Goal: Task Accomplishment & Management: Complete application form

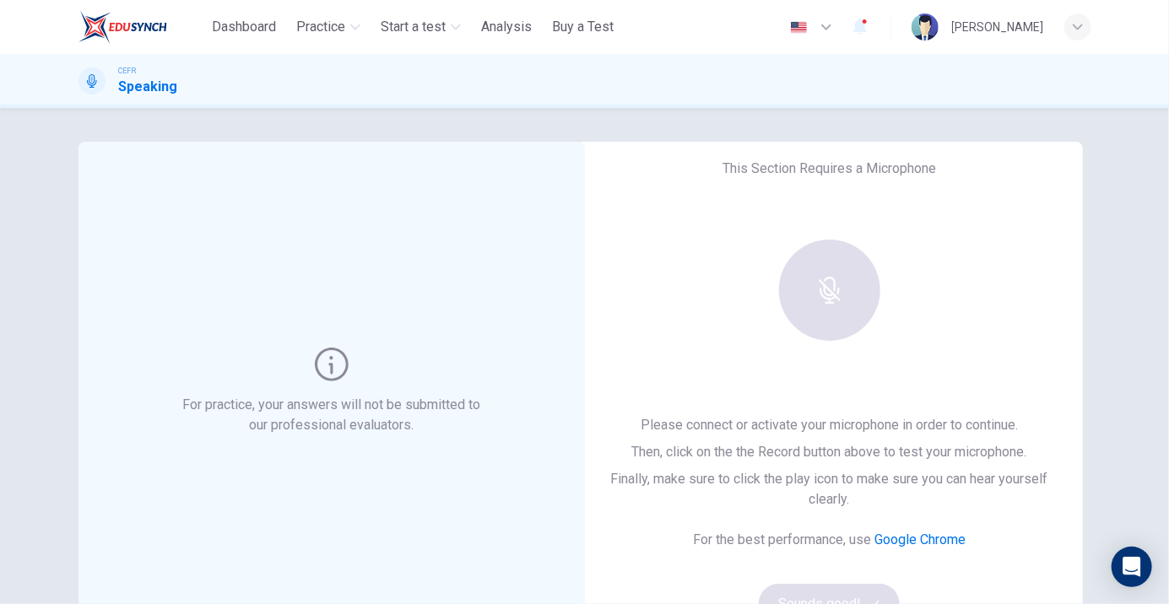
click at [772, 333] on div at bounding box center [829, 290] width 182 height 101
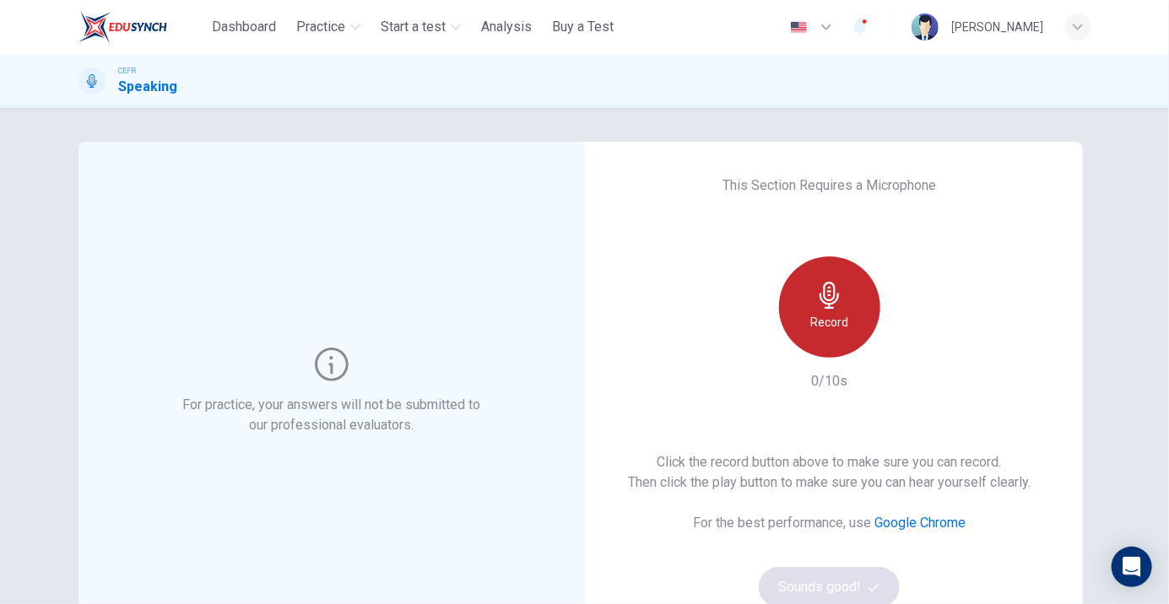
click at [862, 322] on div "Record" at bounding box center [829, 307] width 101 height 101
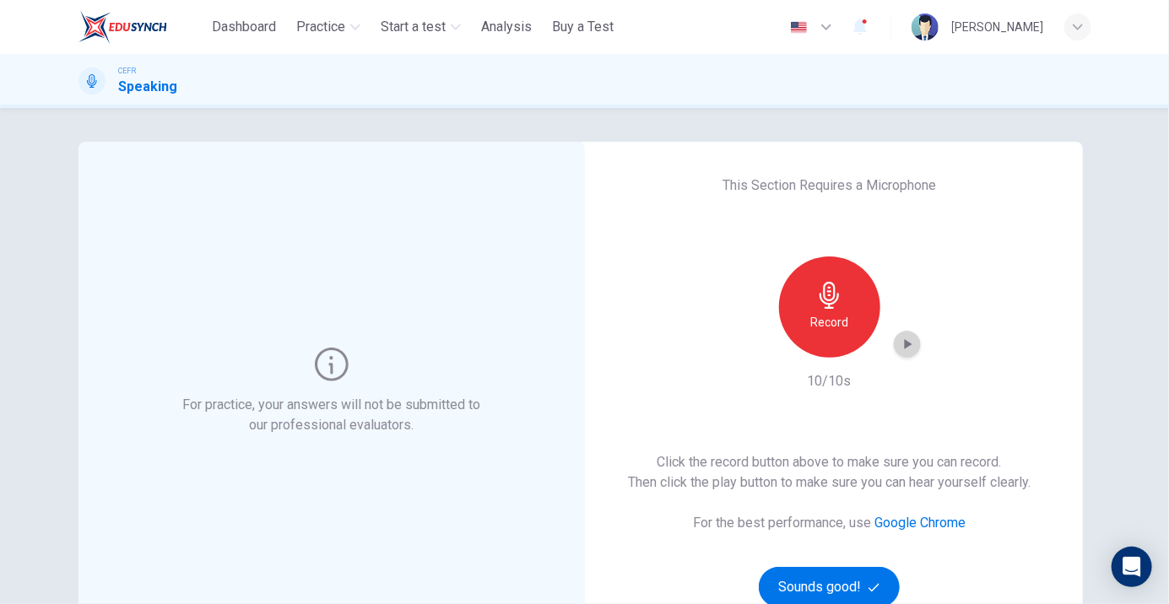
click at [908, 353] on div "button" at bounding box center [907, 344] width 27 height 27
click at [905, 354] on div "button" at bounding box center [907, 344] width 27 height 27
click at [891, 593] on button "Sounds good!" at bounding box center [830, 587] width 142 height 41
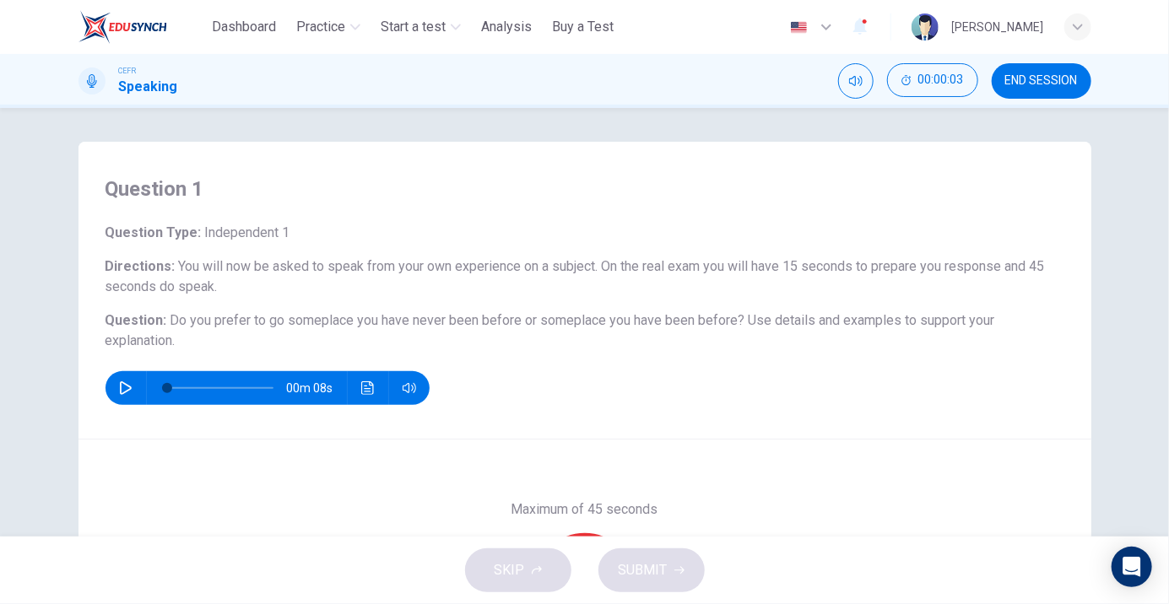
drag, startPoint x: 1168, startPoint y: 237, endPoint x: 1167, endPoint y: 271, distance: 33.8
click at [1167, 271] on div "Question 1 Question Type : Independent 1 Directions : You will now be asked to …" at bounding box center [584, 322] width 1169 height 429
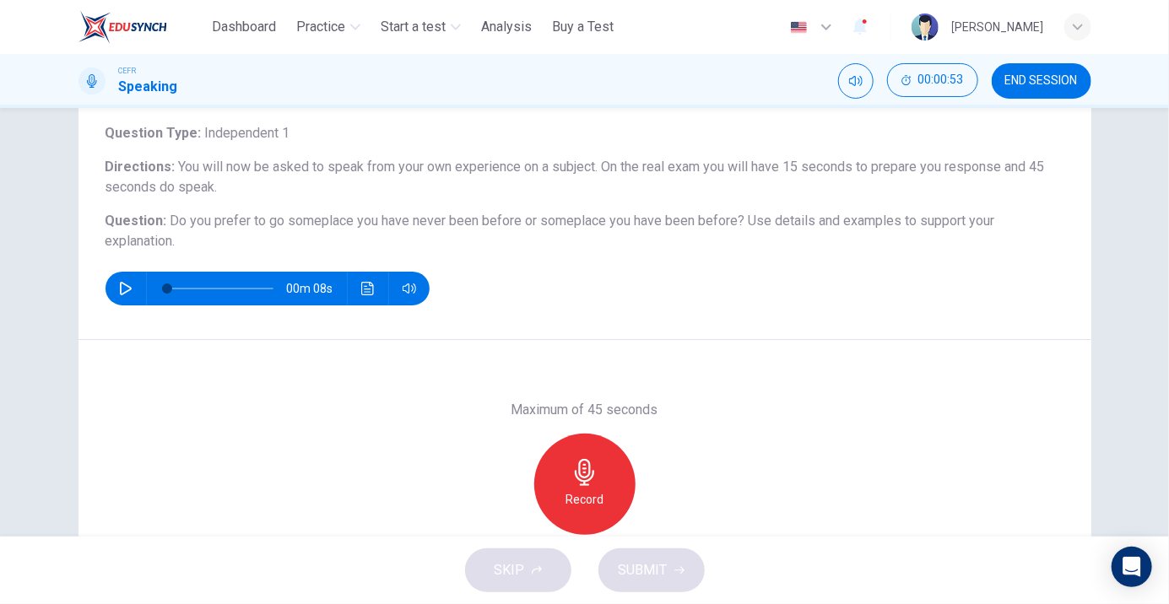
scroll to position [100, 0]
click at [364, 293] on icon "Click to see the audio transcription" at bounding box center [368, 289] width 14 height 14
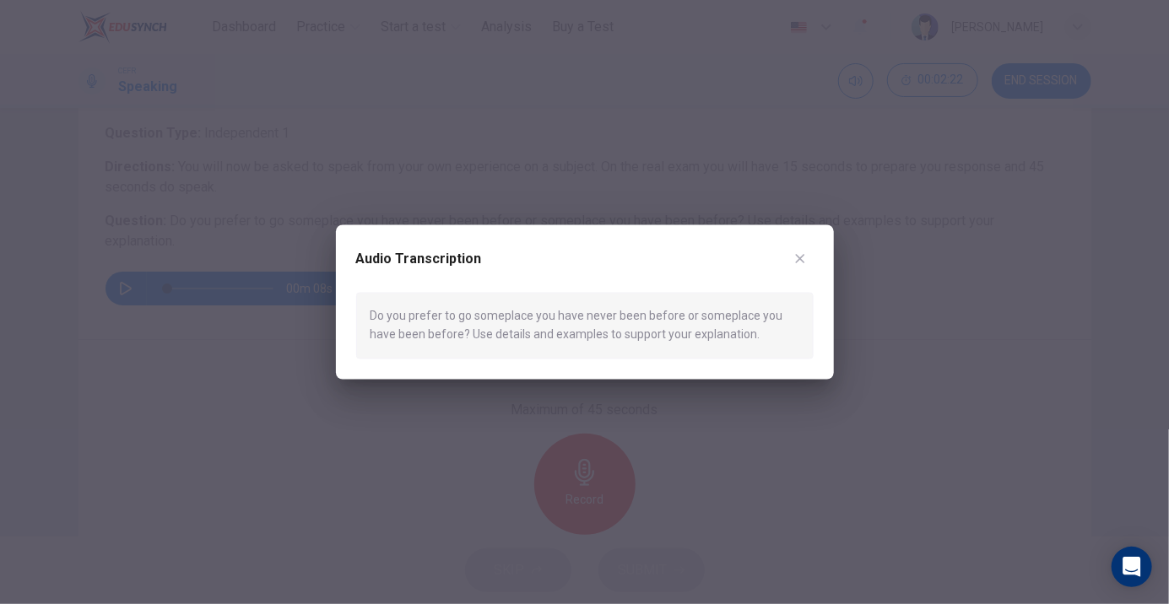
click at [806, 246] on div "Audio Transcription" at bounding box center [584, 269] width 457 height 47
click at [802, 258] on icon "button" at bounding box center [800, 259] width 14 height 14
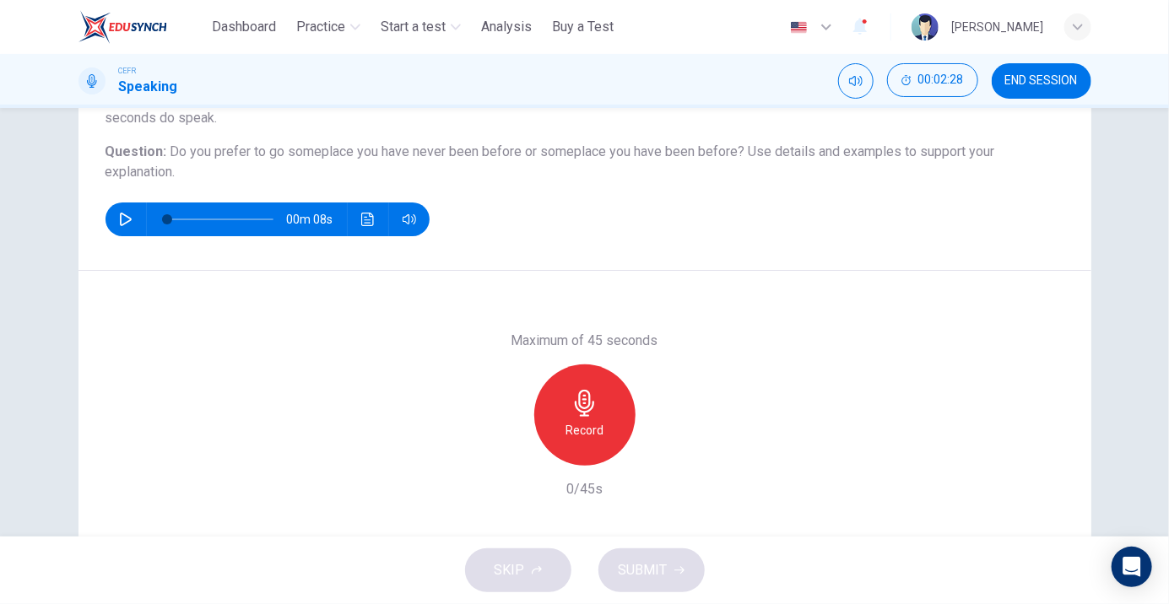
scroll to position [172, 0]
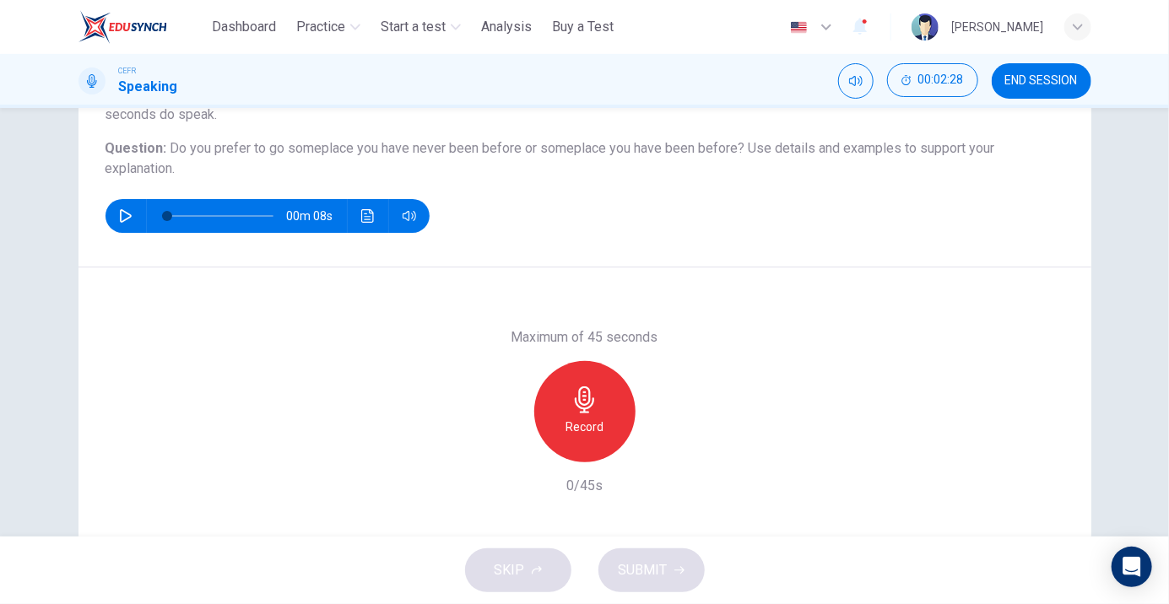
click at [130, 217] on icon "button" at bounding box center [126, 216] width 12 height 14
type input "*"
click at [585, 409] on icon "button" at bounding box center [584, 399] width 19 height 27
click at [658, 580] on span "SUBMIT" at bounding box center [642, 571] width 49 height 24
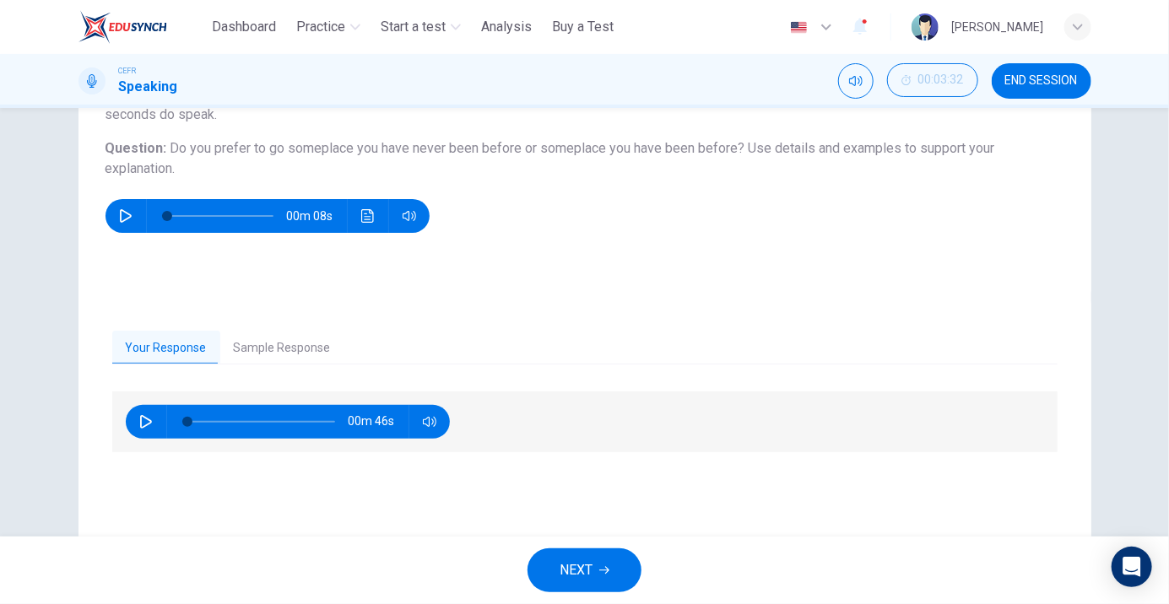
click at [281, 349] on button "Sample Response" at bounding box center [282, 348] width 124 height 35
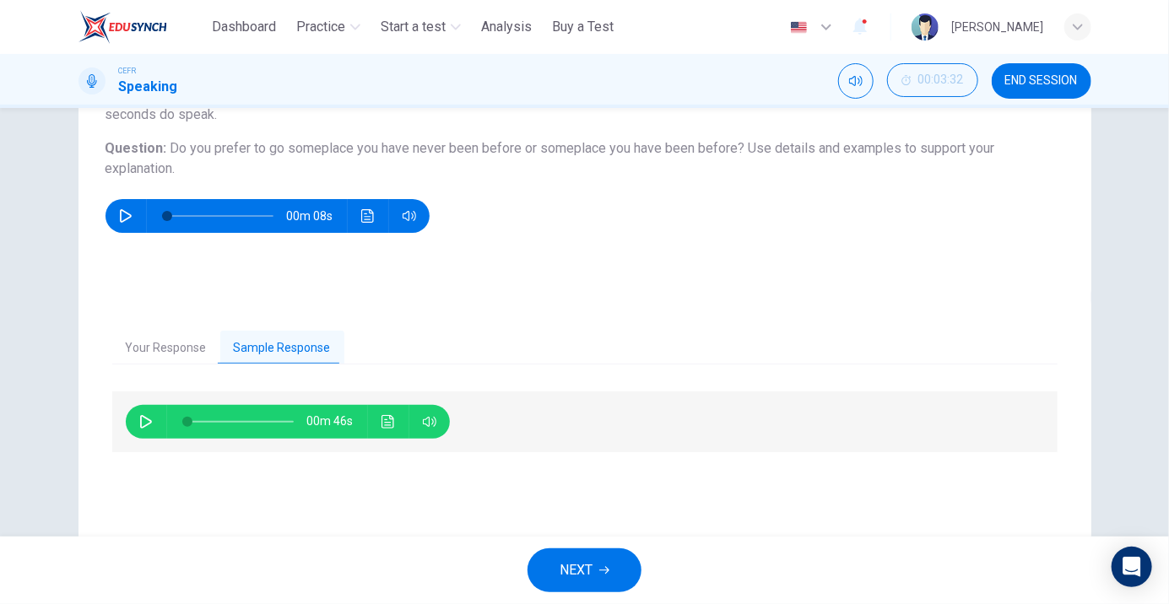
scroll to position [225, 0]
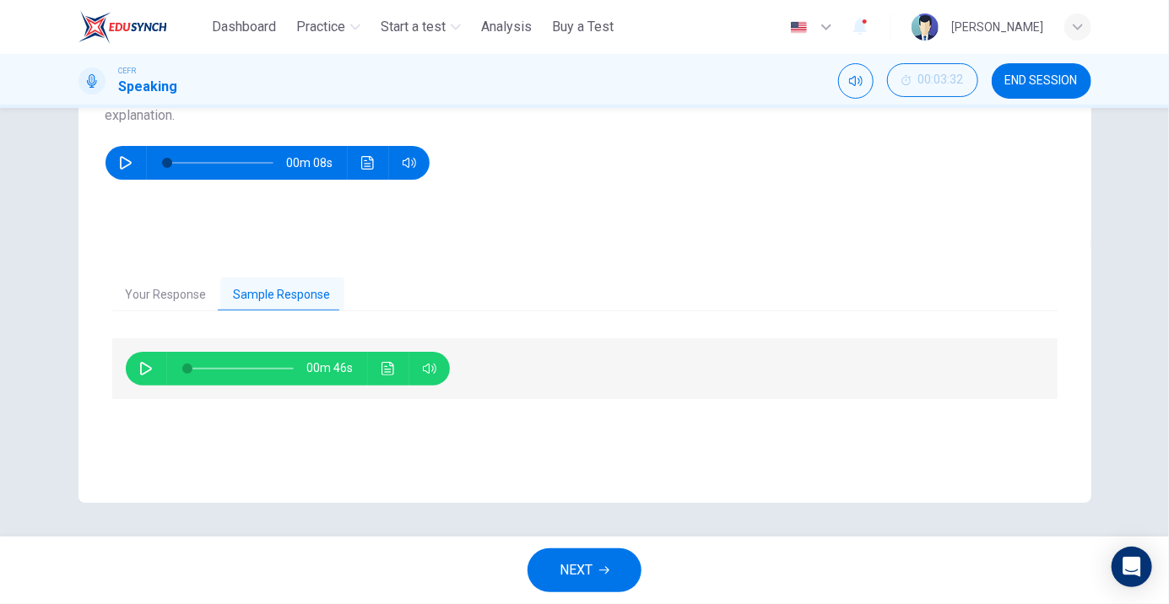
click at [144, 372] on icon "button" at bounding box center [146, 369] width 12 height 14
click at [382, 373] on icon "Click to see the audio transcription" at bounding box center [387, 369] width 13 height 14
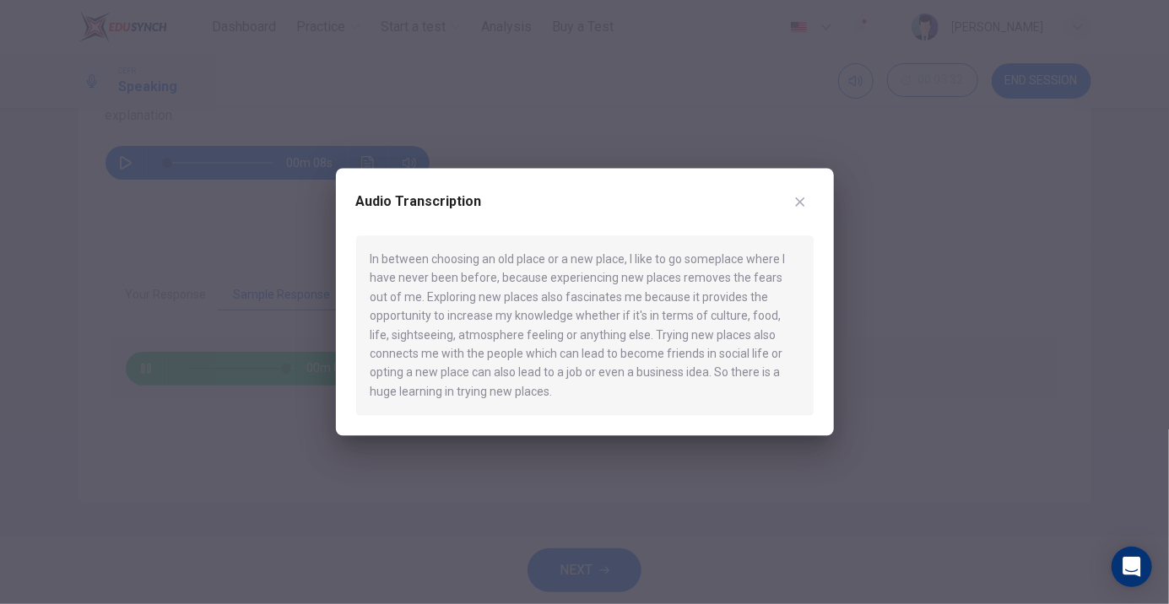
click at [796, 206] on icon "button" at bounding box center [799, 201] width 9 height 9
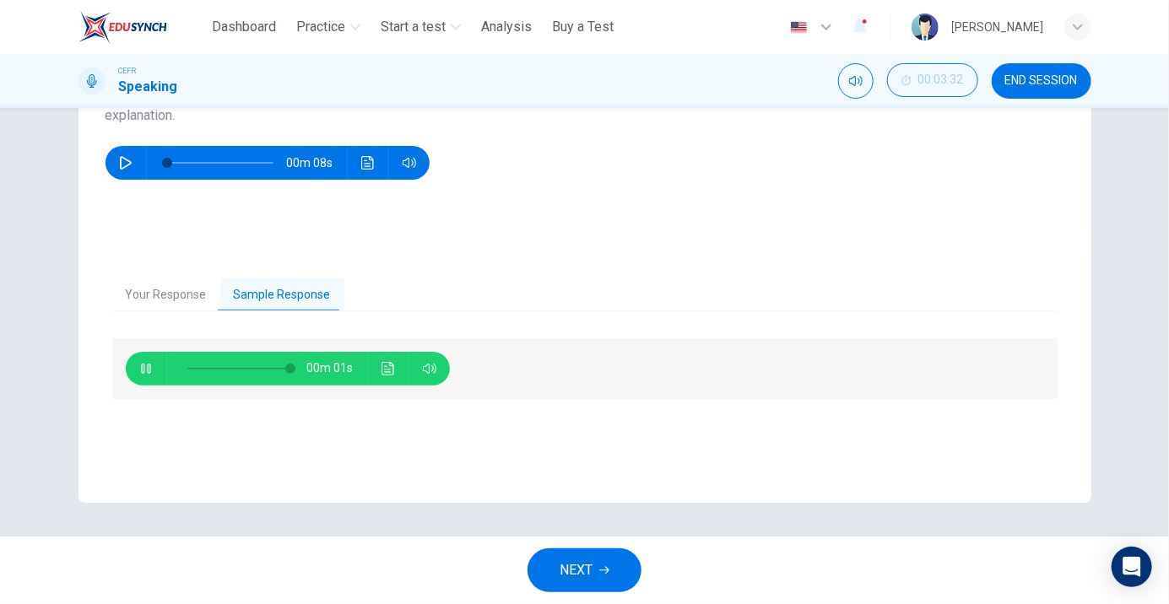
click at [142, 365] on icon "button" at bounding box center [146, 369] width 14 height 14
type input "**"
click at [581, 575] on span "NEXT" at bounding box center [575, 571] width 33 height 24
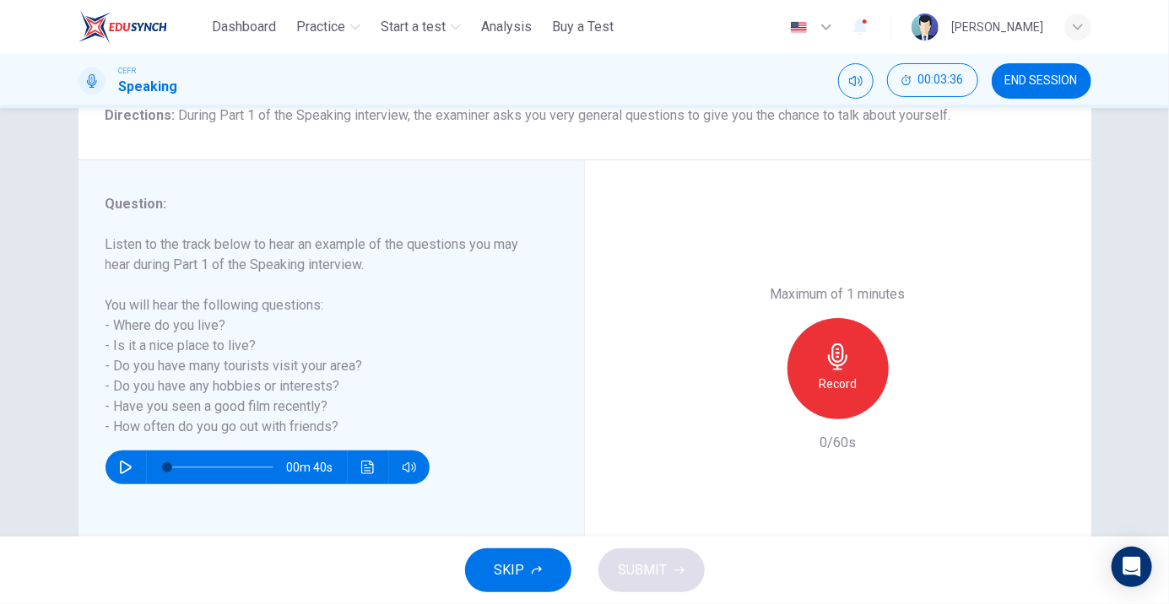
scroll to position [152, 0]
click at [127, 462] on icon "button" at bounding box center [126, 467] width 14 height 14
type input "*"
click at [845, 360] on icon "button" at bounding box center [837, 356] width 27 height 27
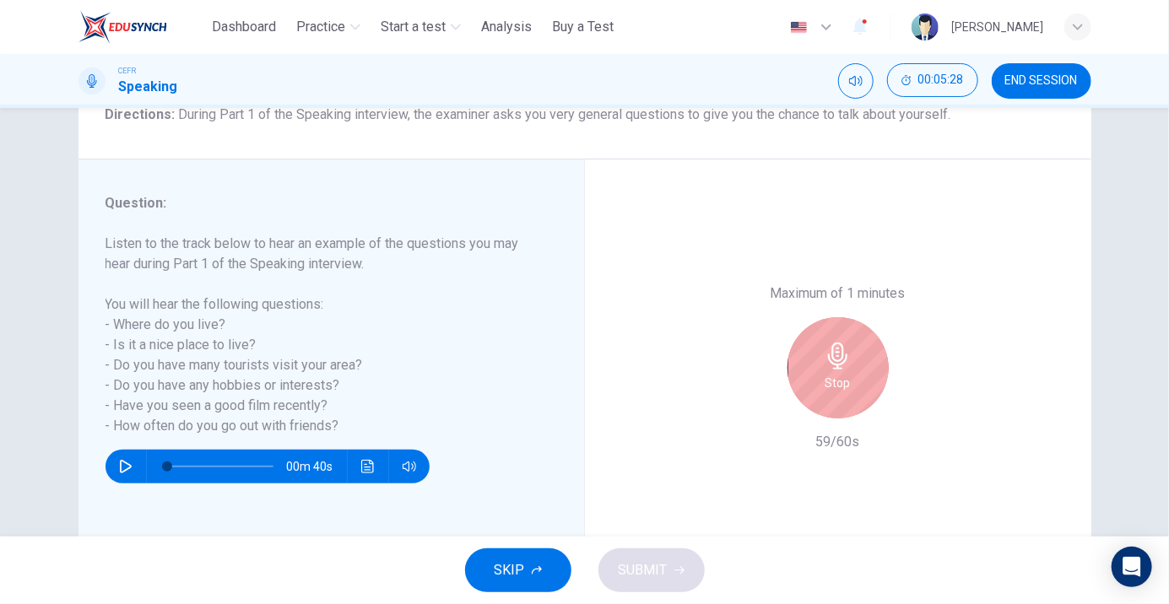
click at [845, 382] on h6 "Stop" at bounding box center [837, 383] width 25 height 20
click at [828, 375] on h6 "Stop" at bounding box center [837, 383] width 25 height 20
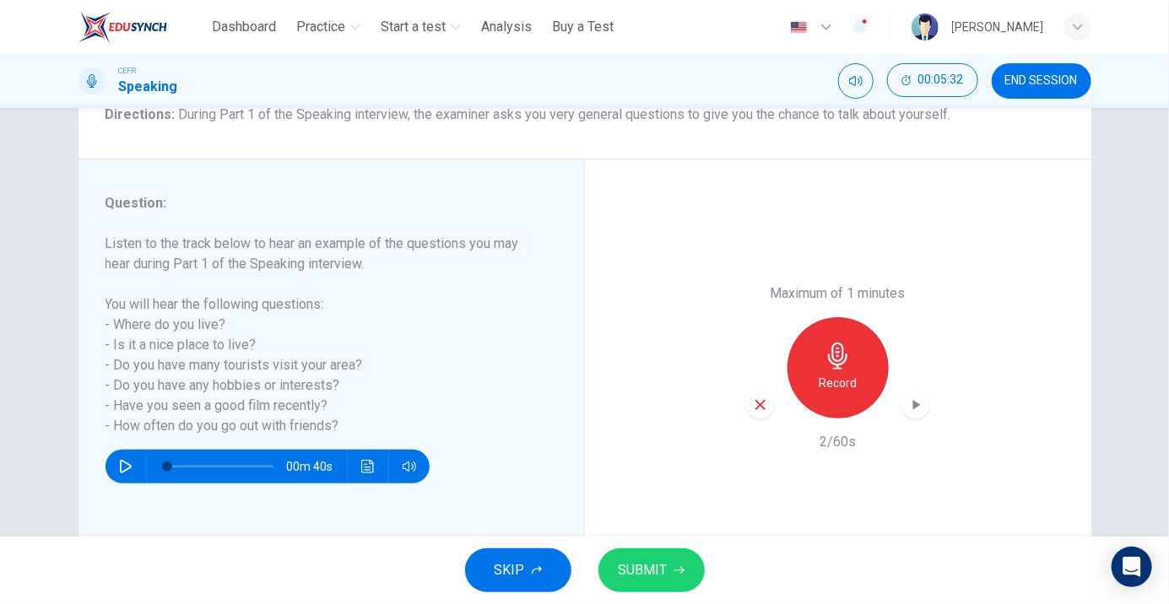
click at [759, 415] on div "button" at bounding box center [760, 405] width 27 height 27
click at [835, 356] on icon "button" at bounding box center [837, 356] width 27 height 27
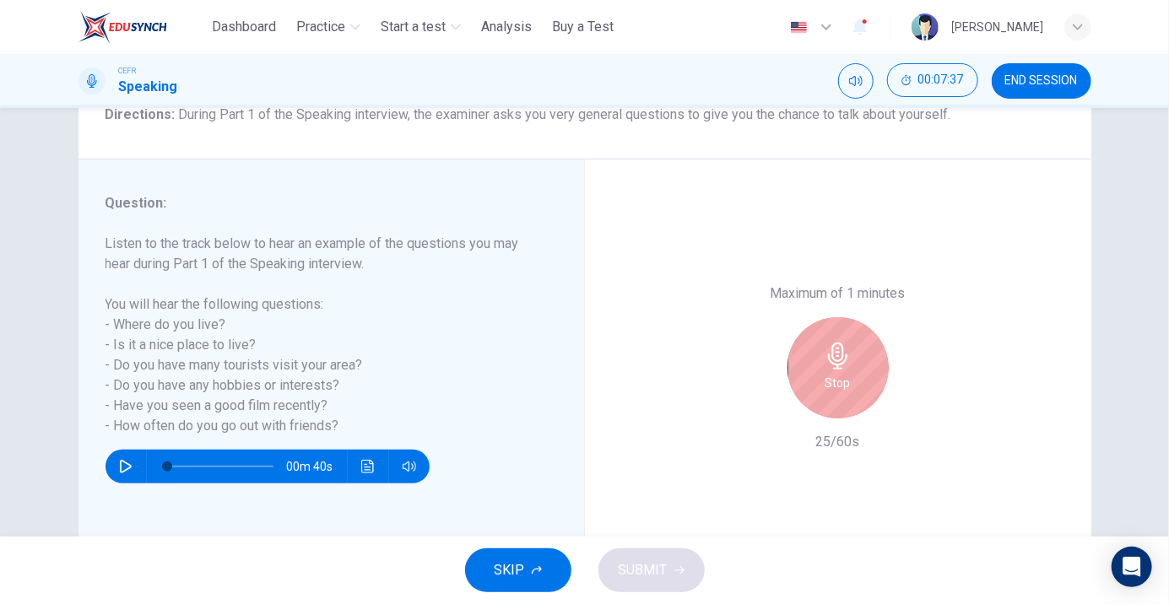
click at [849, 363] on icon "button" at bounding box center [837, 356] width 27 height 27
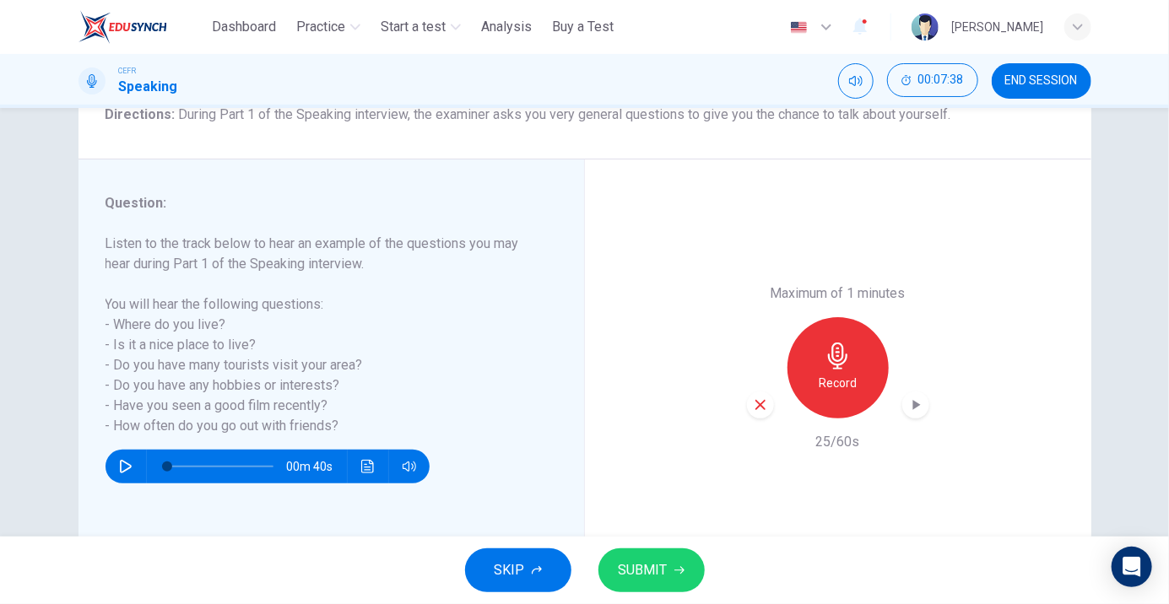
click at [762, 407] on icon "button" at bounding box center [760, 405] width 10 height 10
click at [830, 361] on icon "button" at bounding box center [837, 356] width 19 height 27
click at [651, 571] on span "SUBMIT" at bounding box center [642, 571] width 49 height 24
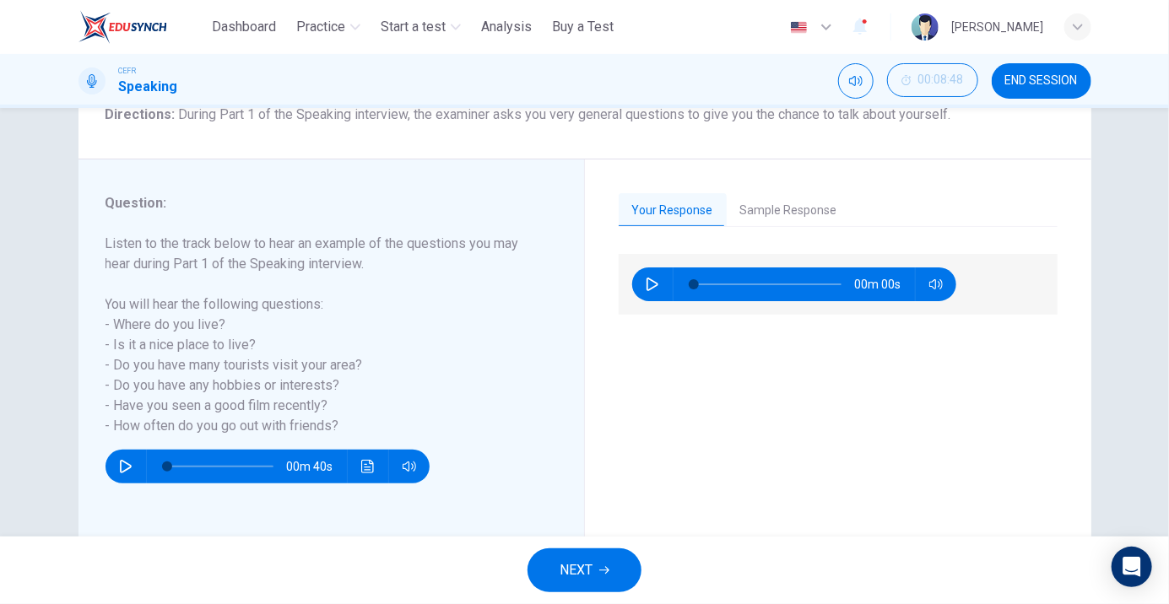
click at [801, 197] on button "Sample Response" at bounding box center [789, 210] width 124 height 35
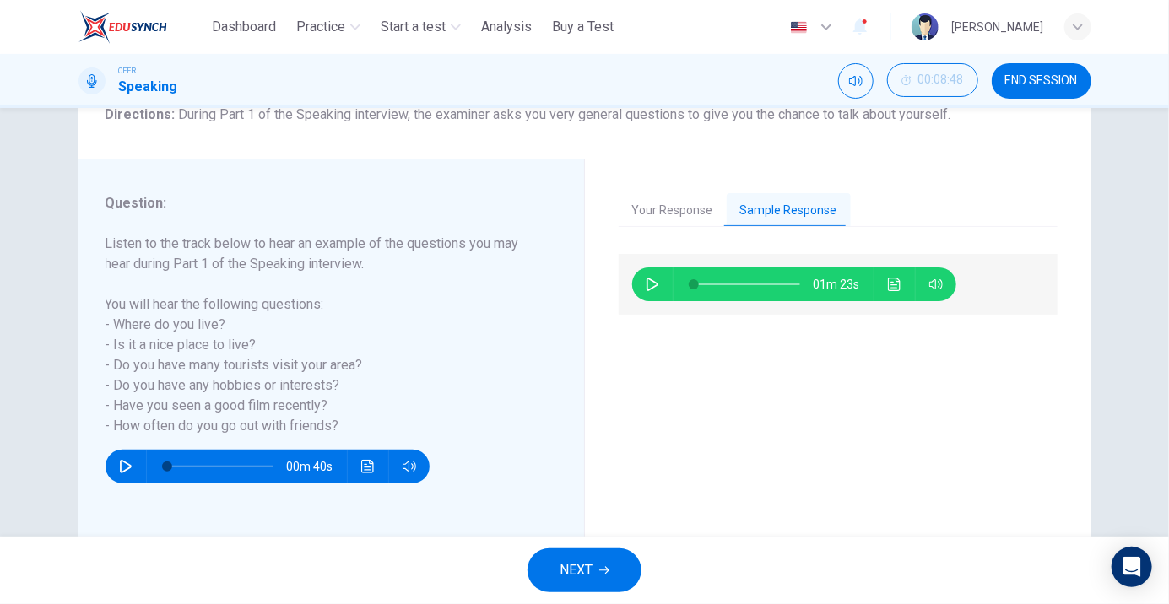
click at [889, 284] on icon "Click to see the audio transcription" at bounding box center [895, 285] width 14 height 14
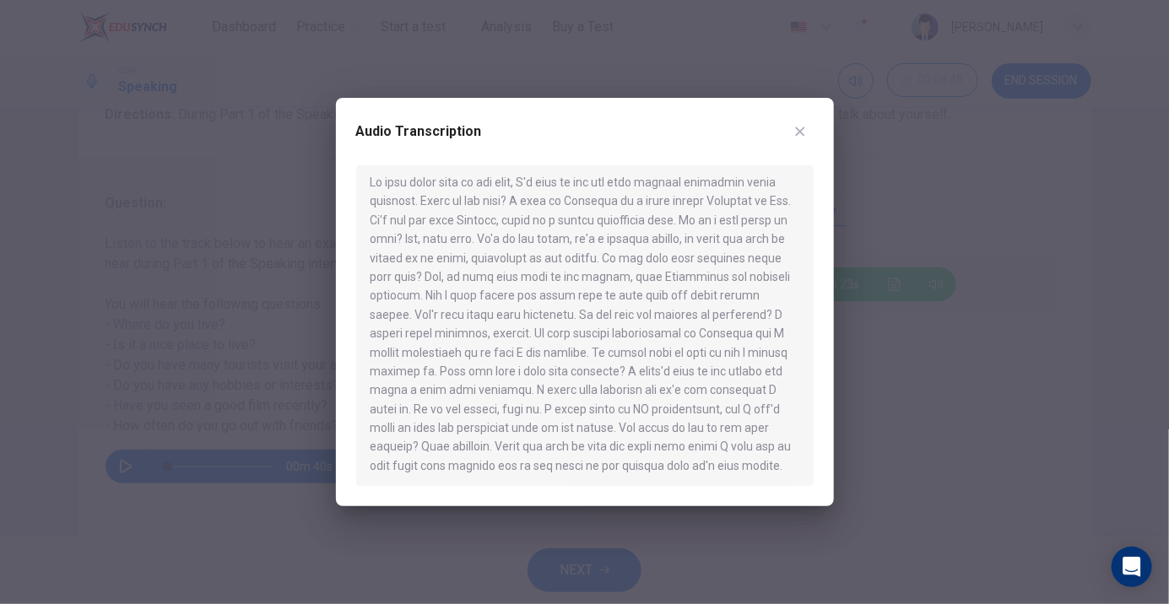
scroll to position [4, 0]
